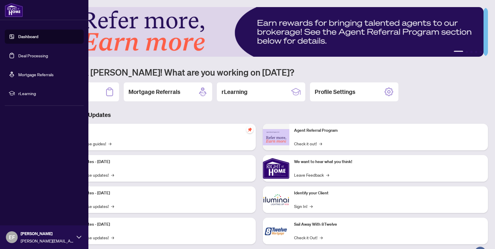
click at [18, 36] on link "Dashboard" at bounding box center [28, 36] width 20 height 5
click at [18, 56] on link "Deal Processing" at bounding box center [33, 55] width 30 height 5
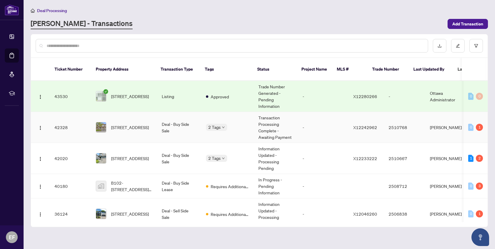
click at [132, 128] on span "[STREET_ADDRESS]" at bounding box center [130, 127] width 38 height 6
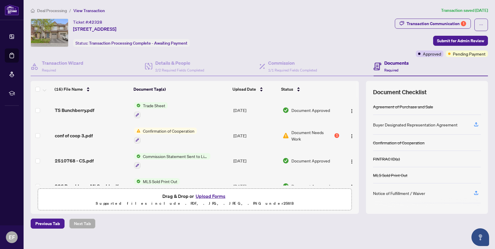
click at [201, 196] on button "Upload Forms" at bounding box center [210, 196] width 33 height 8
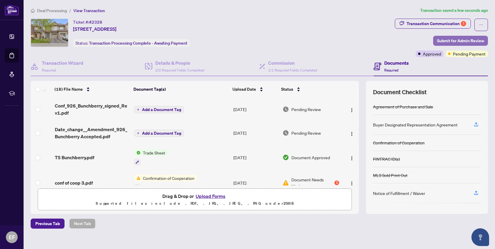
click at [450, 42] on span "Submit for Admin Review" at bounding box center [460, 40] width 47 height 9
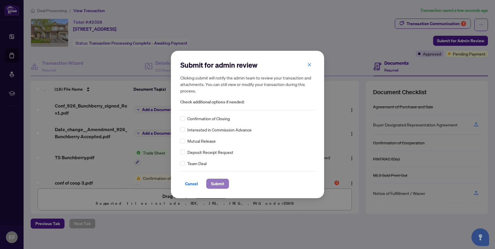
click at [215, 181] on span "Submit" at bounding box center [217, 183] width 13 height 9
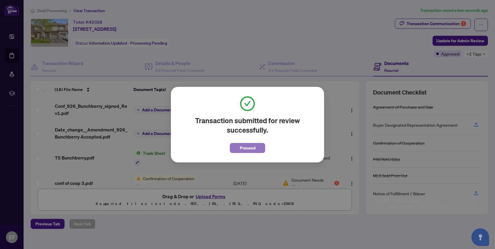
click at [259, 149] on button "Proceed" at bounding box center [247, 148] width 35 height 10
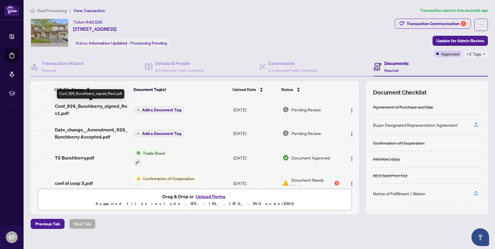
click at [109, 106] on span "Conf_926_Bunchberry_signed_Rev1.pdf" at bounding box center [92, 109] width 75 height 14
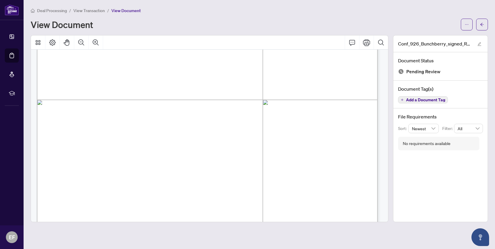
scroll to position [553, 0]
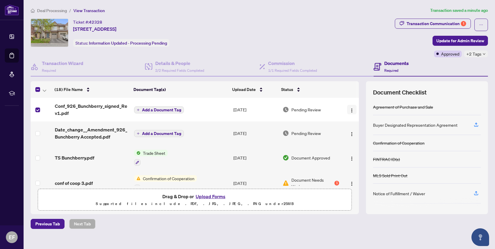
click at [350, 108] on img "button" at bounding box center [352, 110] width 5 height 5
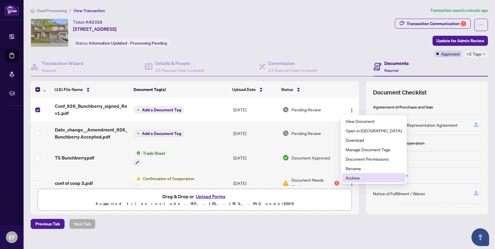
click at [357, 178] on span "Archive" at bounding box center [374, 177] width 56 height 6
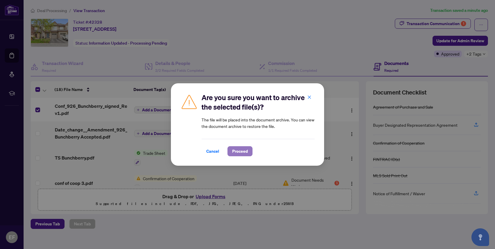
click at [237, 151] on span "Proceed" at bounding box center [240, 150] width 16 height 9
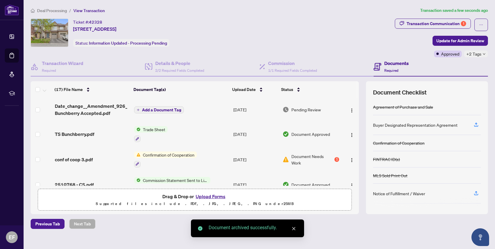
click at [210, 195] on button "Upload Forms" at bounding box center [210, 196] width 33 height 8
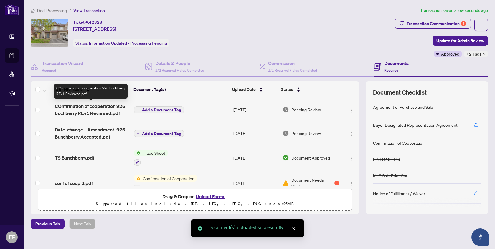
click at [106, 107] on span "COnfirmation of cooperation 926 buchberry REv1 Reviewed.pdf" at bounding box center [92, 109] width 75 height 14
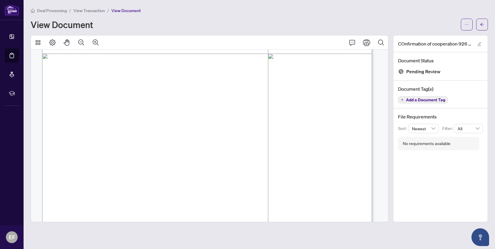
scroll to position [162, 0]
click at [481, 24] on icon "arrow-left" at bounding box center [482, 24] width 4 height 4
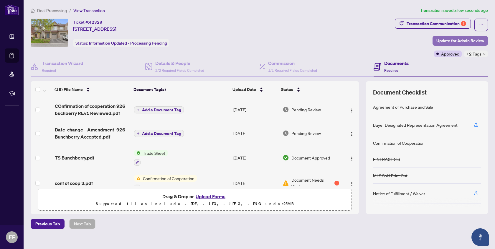
click at [452, 40] on span "Update for Admin Review" at bounding box center [461, 40] width 48 height 9
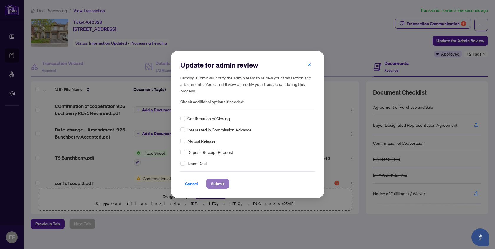
click at [220, 183] on span "Submit" at bounding box center [217, 183] width 13 height 9
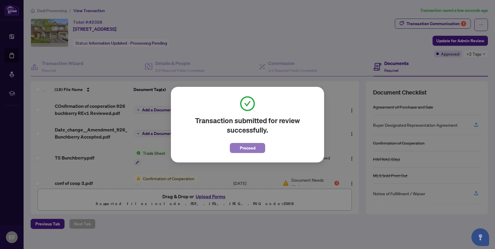
click at [254, 149] on span "Proceed" at bounding box center [248, 147] width 16 height 9
